Goal: Information Seeking & Learning: Learn about a topic

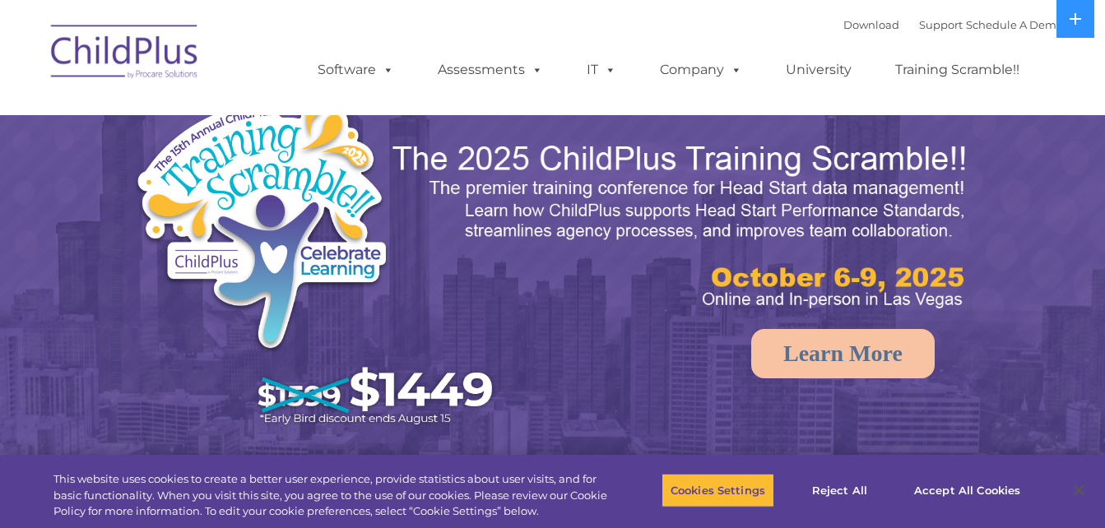
select select "MEDIUM"
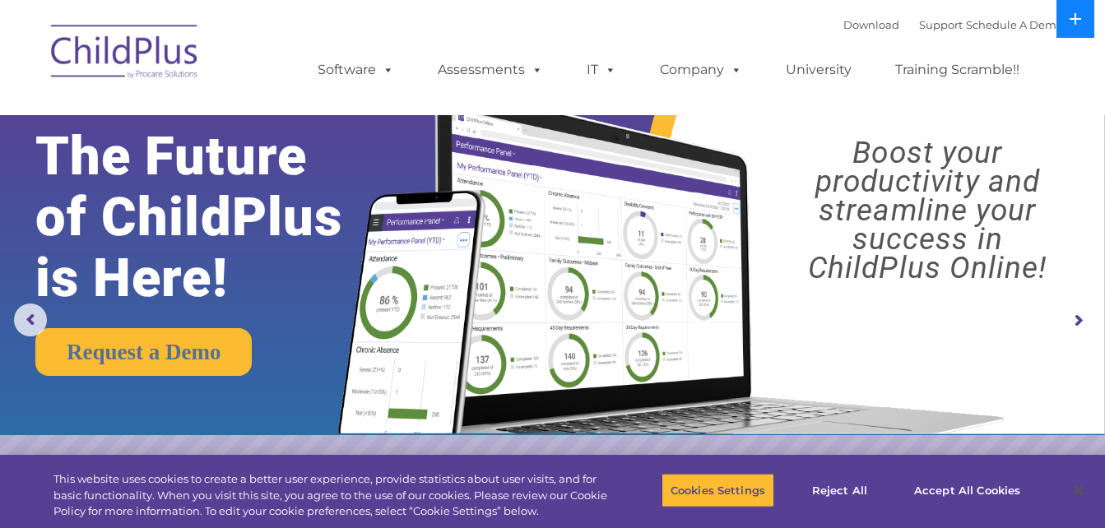
click at [1079, 20] on icon at bounding box center [1076, 19] width 12 height 12
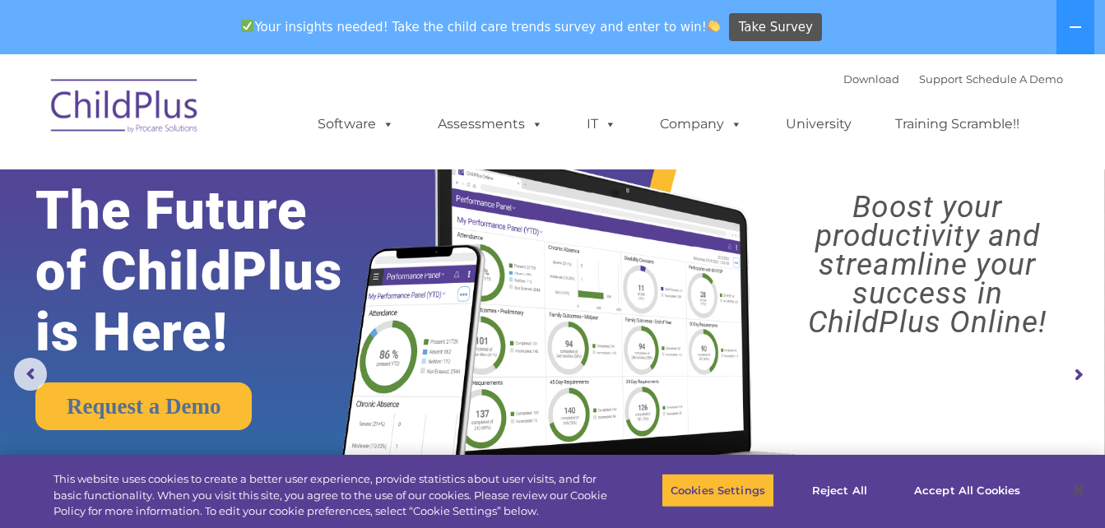
click at [666, 348] on img at bounding box center [668, 300] width 694 height 375
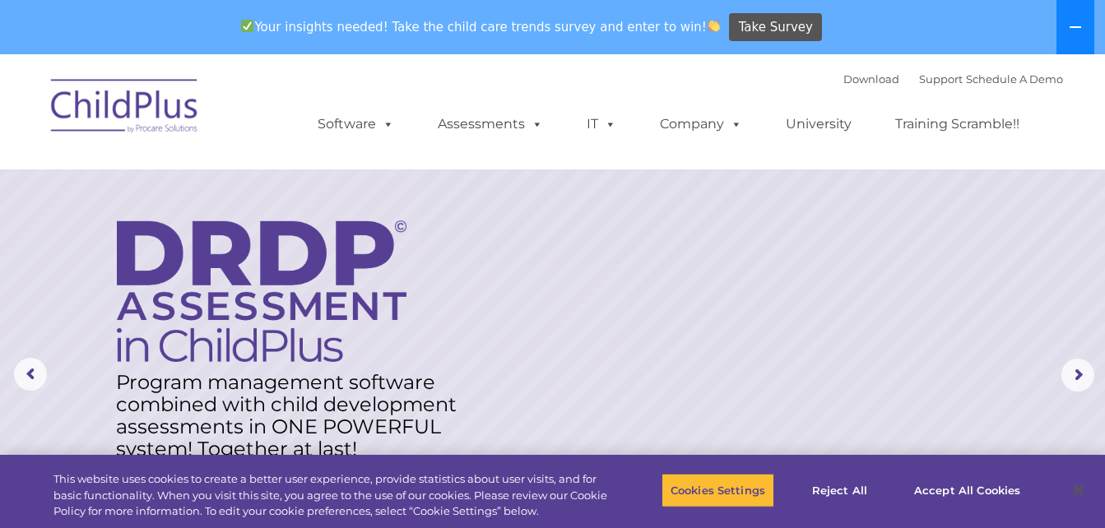
click at [1063, 22] on button at bounding box center [1076, 27] width 38 height 54
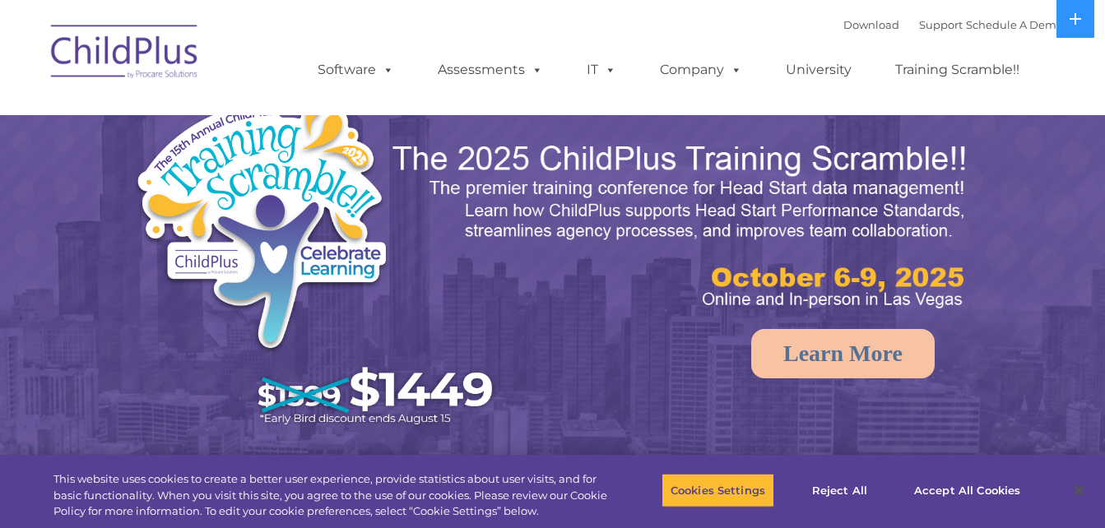
select select "MEDIUM"
